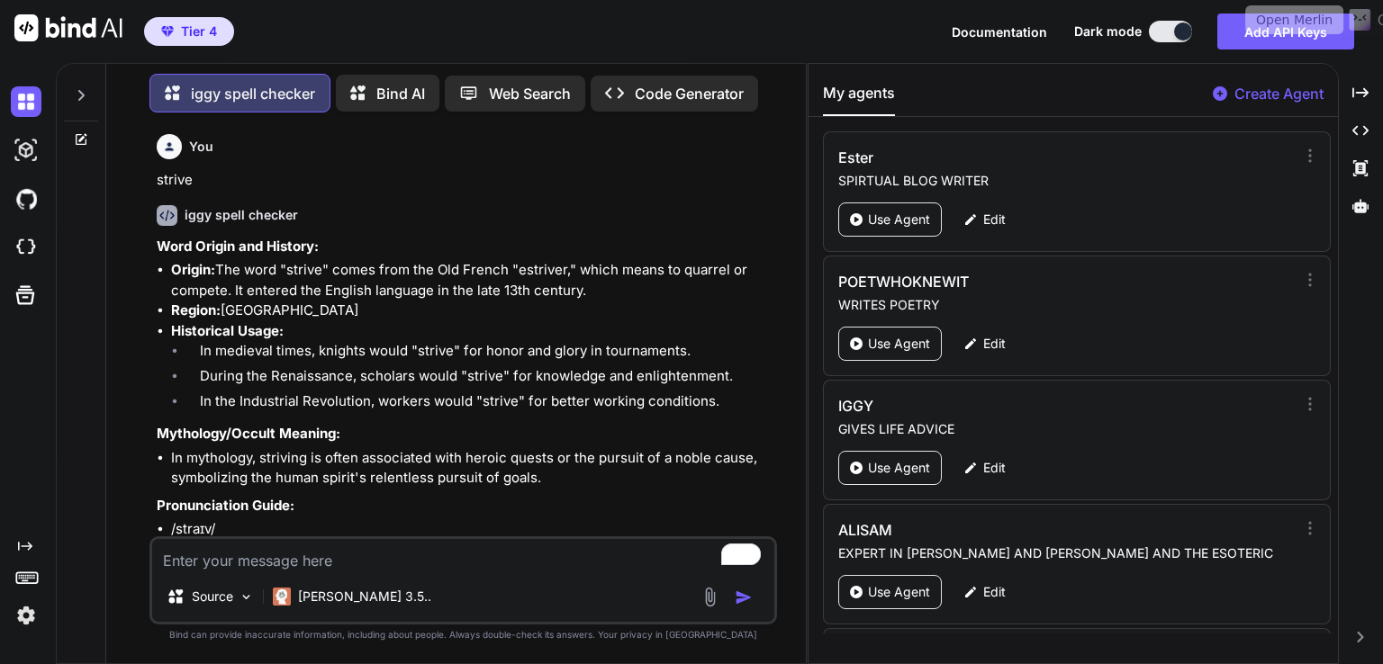
scroll to position [4267, 0]
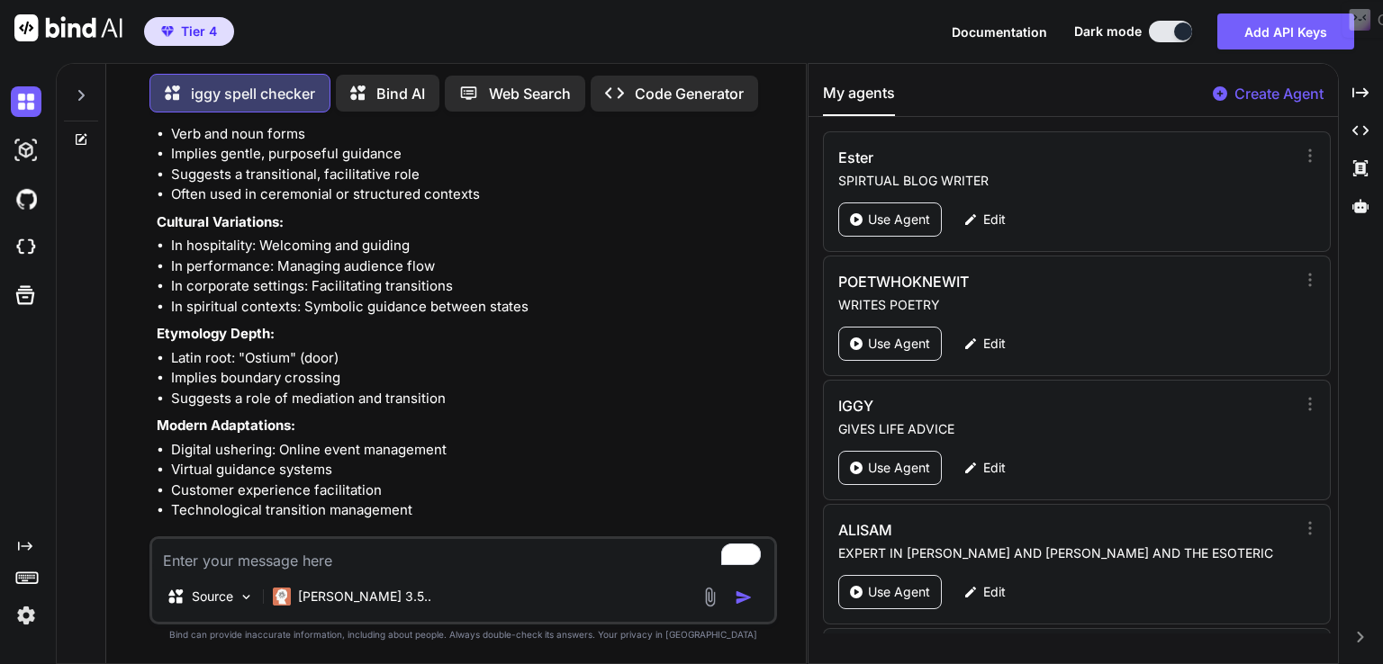
click at [357, 557] on textarea "To enrich screen reader interactions, please activate Accessibility in Grammarl…" at bounding box center [463, 555] width 622 height 32
paste textarea "thwarted"
type textarea "thwarted"
type textarea "x"
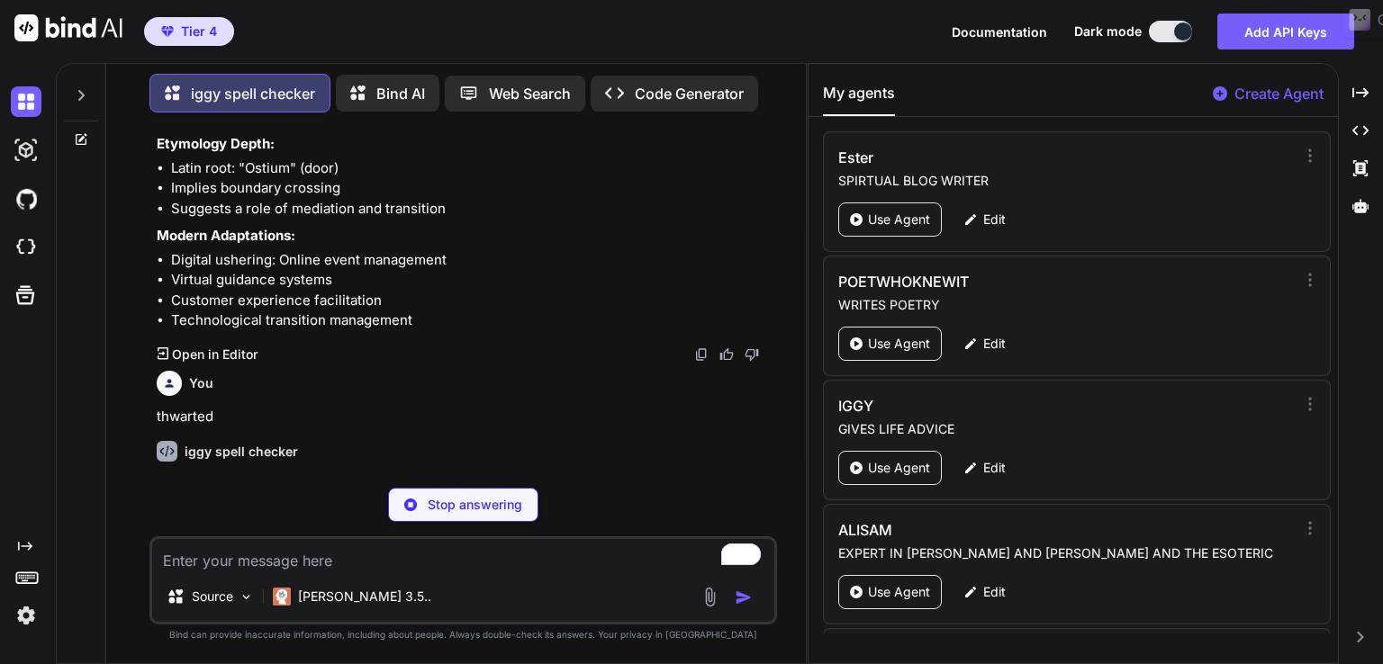
scroll to position [4457, 0]
type textarea "x"
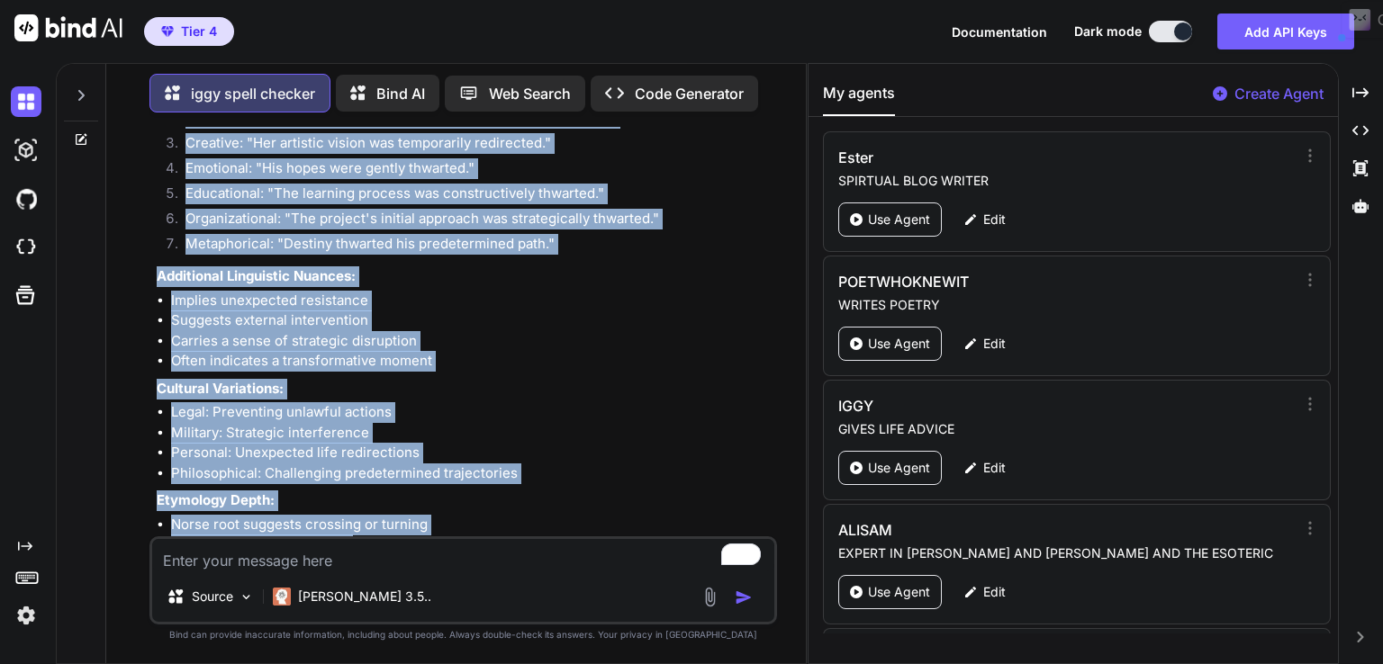
scroll to position [7024, 0]
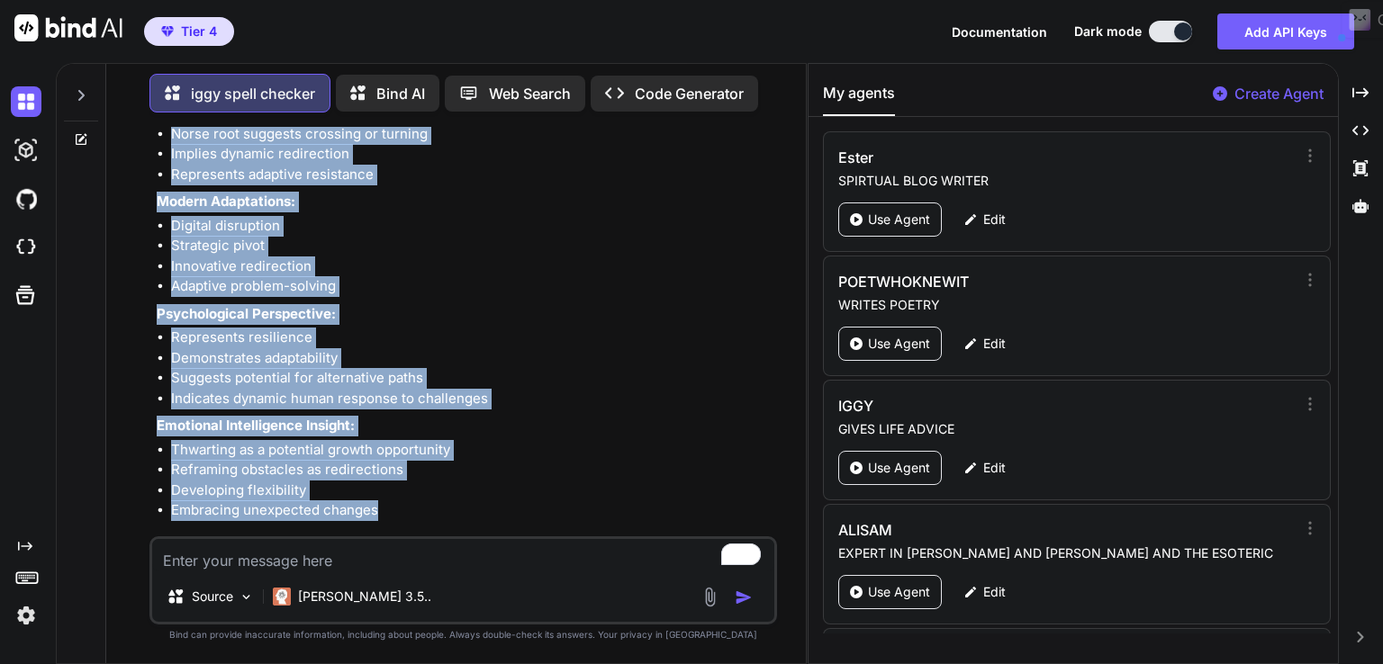
drag, startPoint x: 155, startPoint y: 401, endPoint x: 407, endPoint y: 491, distance: 267.9
click at [407, 491] on div "You strive iggy spell checker Word Origin and History: Origin: The word "strive…" at bounding box center [465, 332] width 624 height 410
copy div "loremips dolo sitam consect Adip Elitse doe Tempori: Utlabo: Etdolo Magnaal, en…"
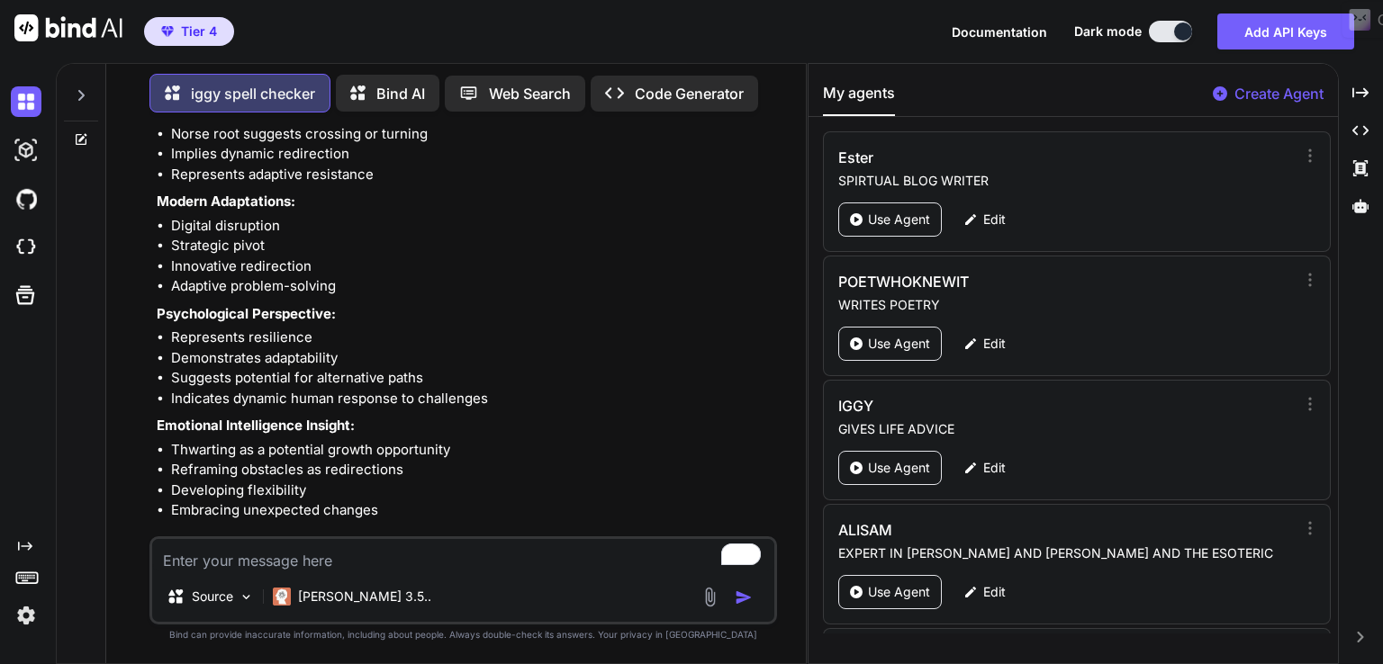
click at [275, 557] on textarea "To enrich screen reader interactions, please activate Accessibility in Grammarl…" at bounding box center [463, 555] width 622 height 32
paste textarea "tumultuous"
type textarea "tumultuous"
type textarea "x"
type textarea "tumultuous"
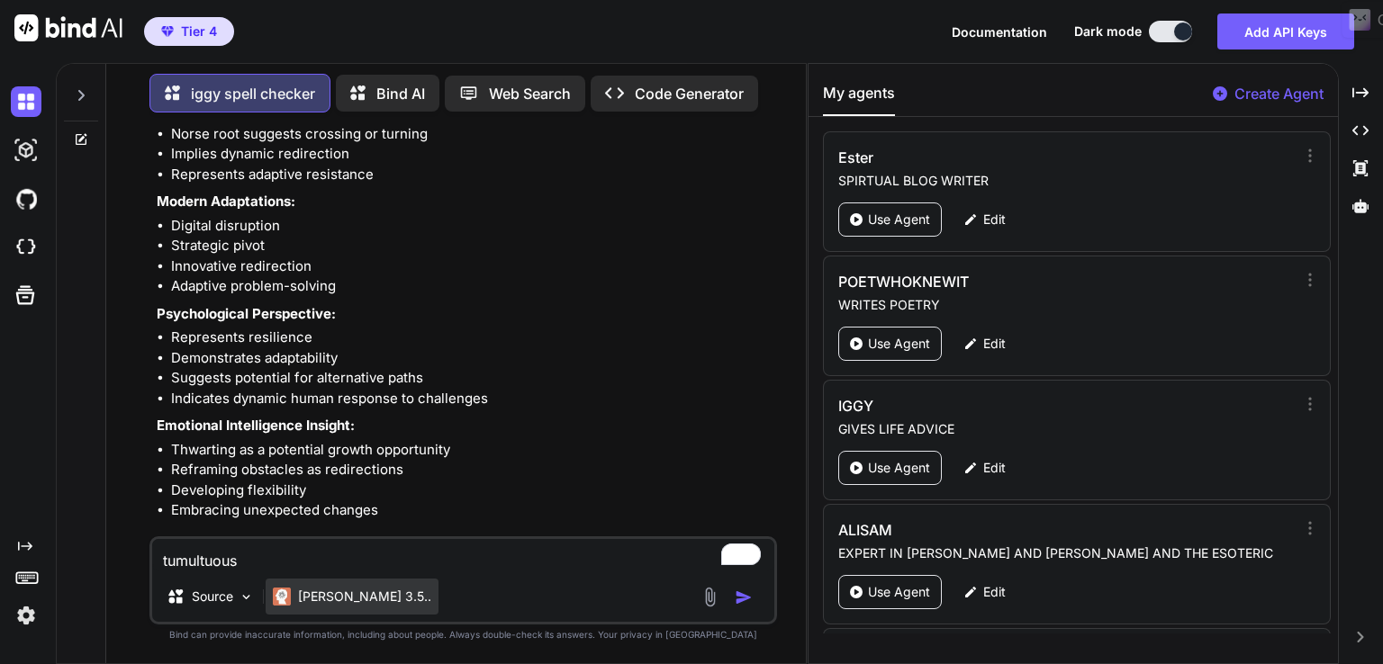
click at [329, 595] on p "[PERSON_NAME] 3.5.." at bounding box center [364, 597] width 133 height 18
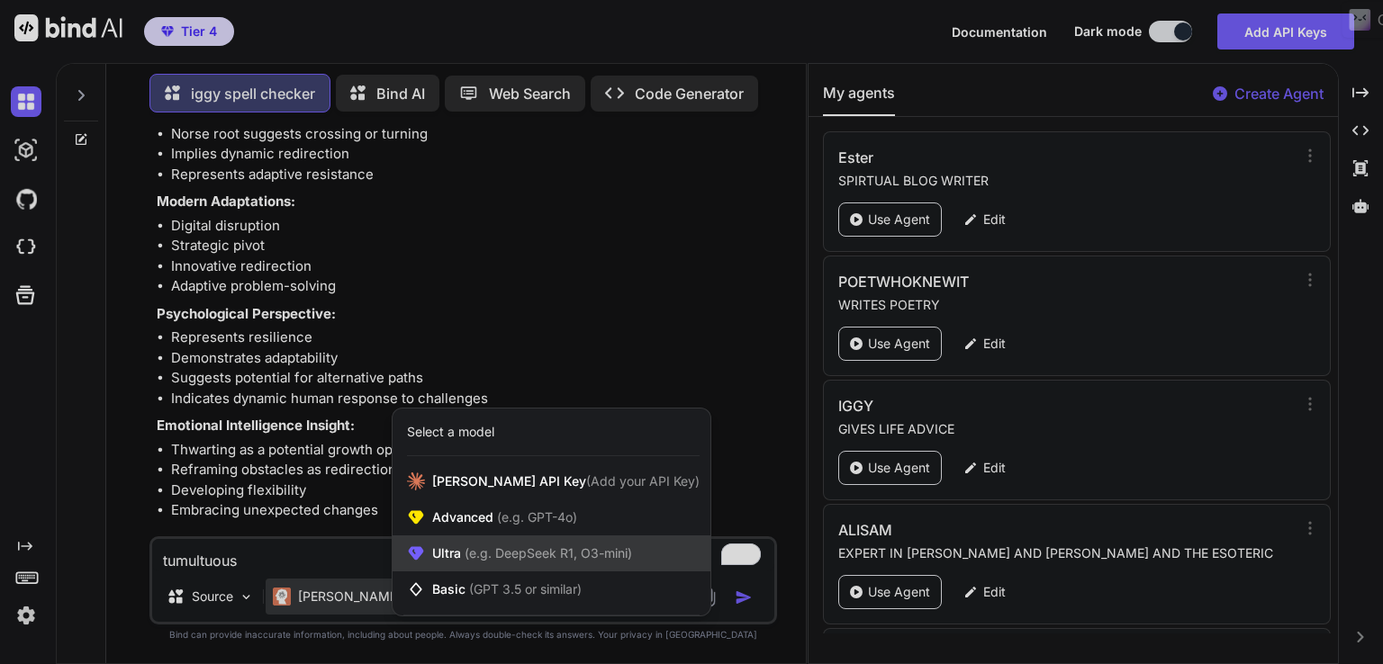
click at [527, 570] on div "Ultra (e.g. DeepSeek R1, O3-mini)" at bounding box center [551, 554] width 318 height 36
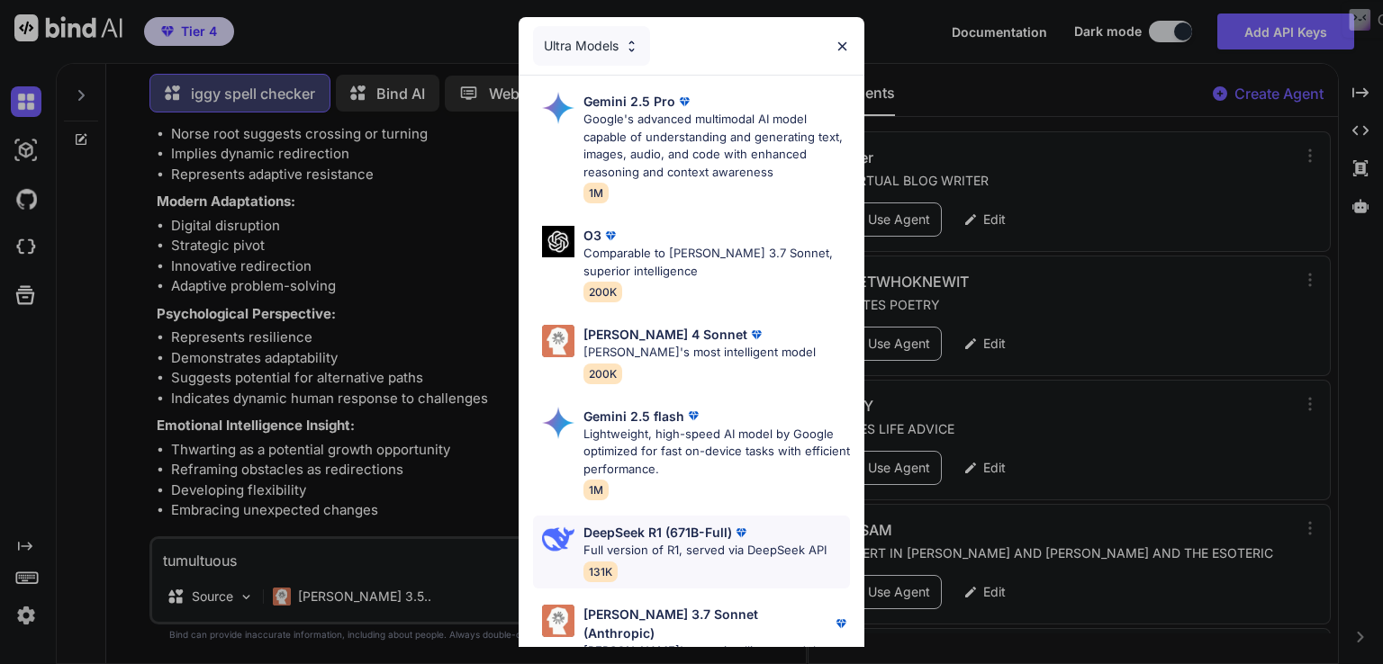
click at [654, 539] on p "DeepSeek R1 (671B-Full)" at bounding box center [657, 532] width 149 height 19
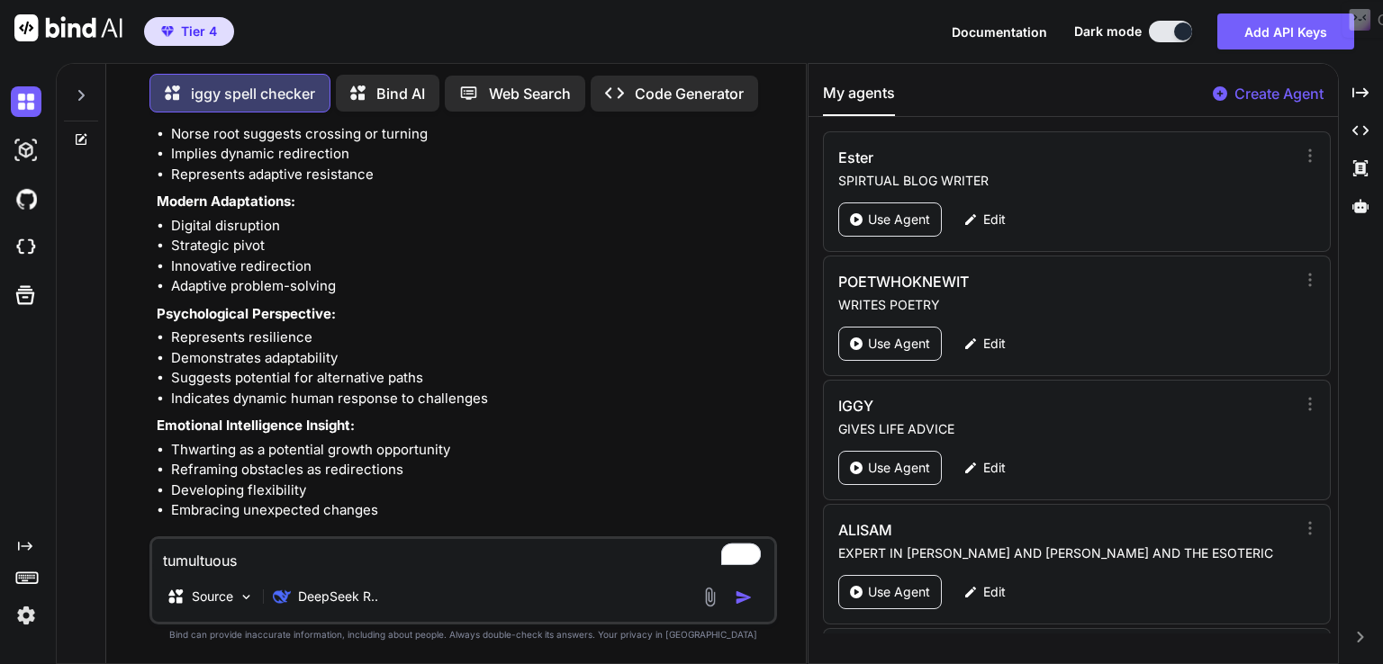
click at [742, 603] on img "button" at bounding box center [743, 598] width 18 height 18
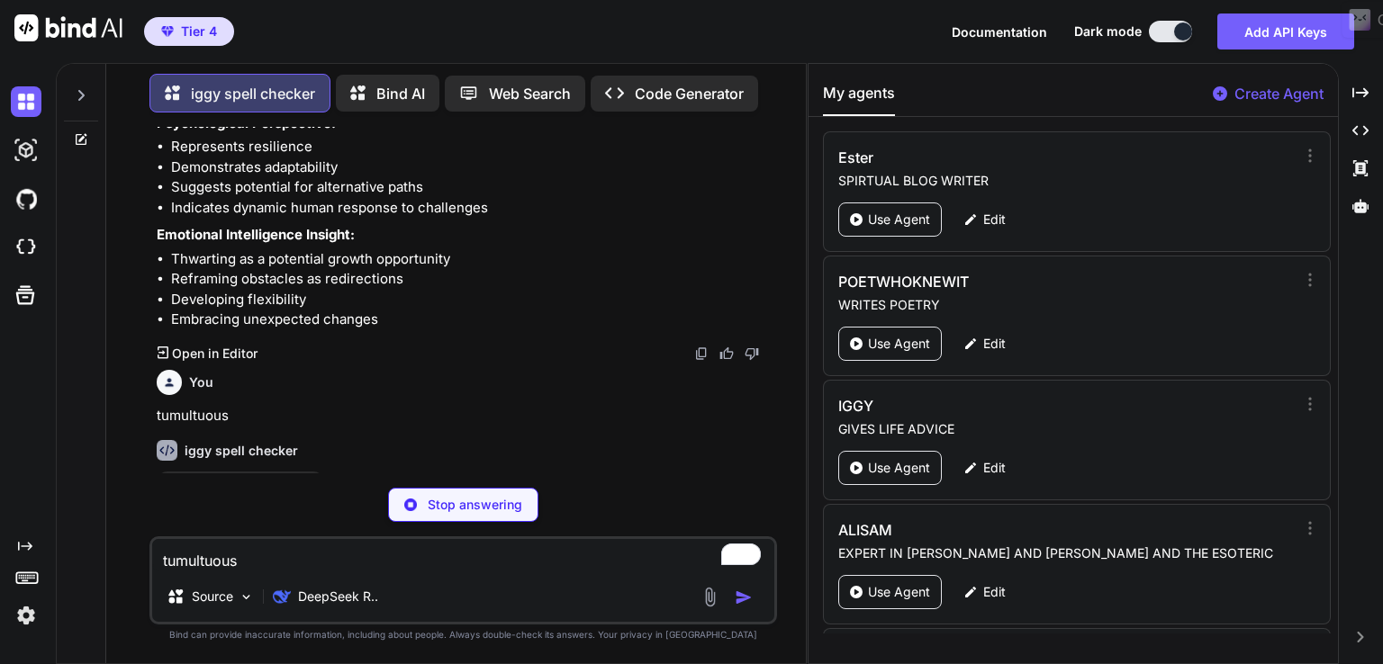
type textarea "x"
